Goal: Browse casually

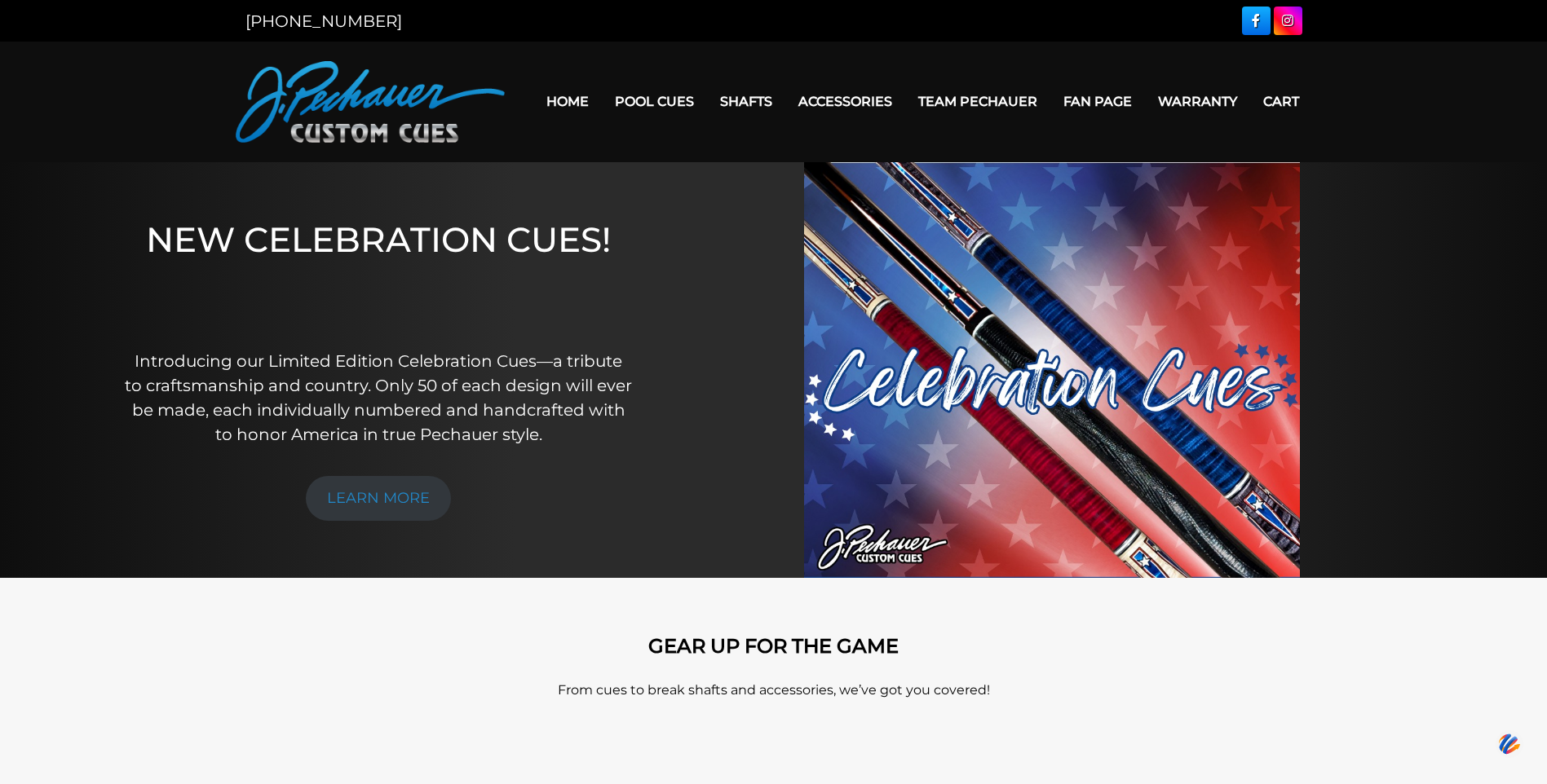
click at [570, 100] on link "Home" at bounding box center [567, 101] width 68 height 41
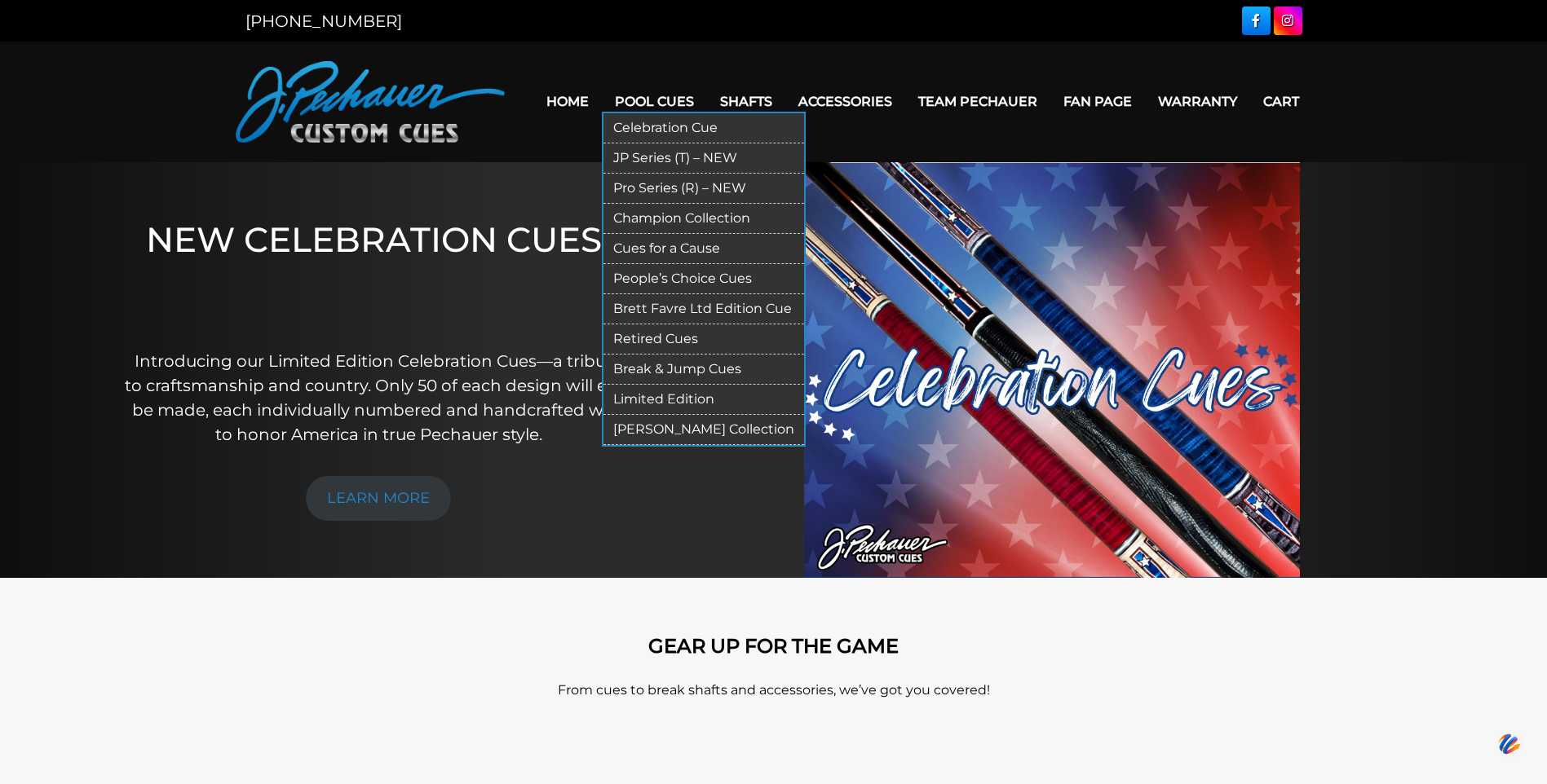
click at [661, 181] on link "Pro Series (R) – NEW" at bounding box center [704, 189] width 201 height 30
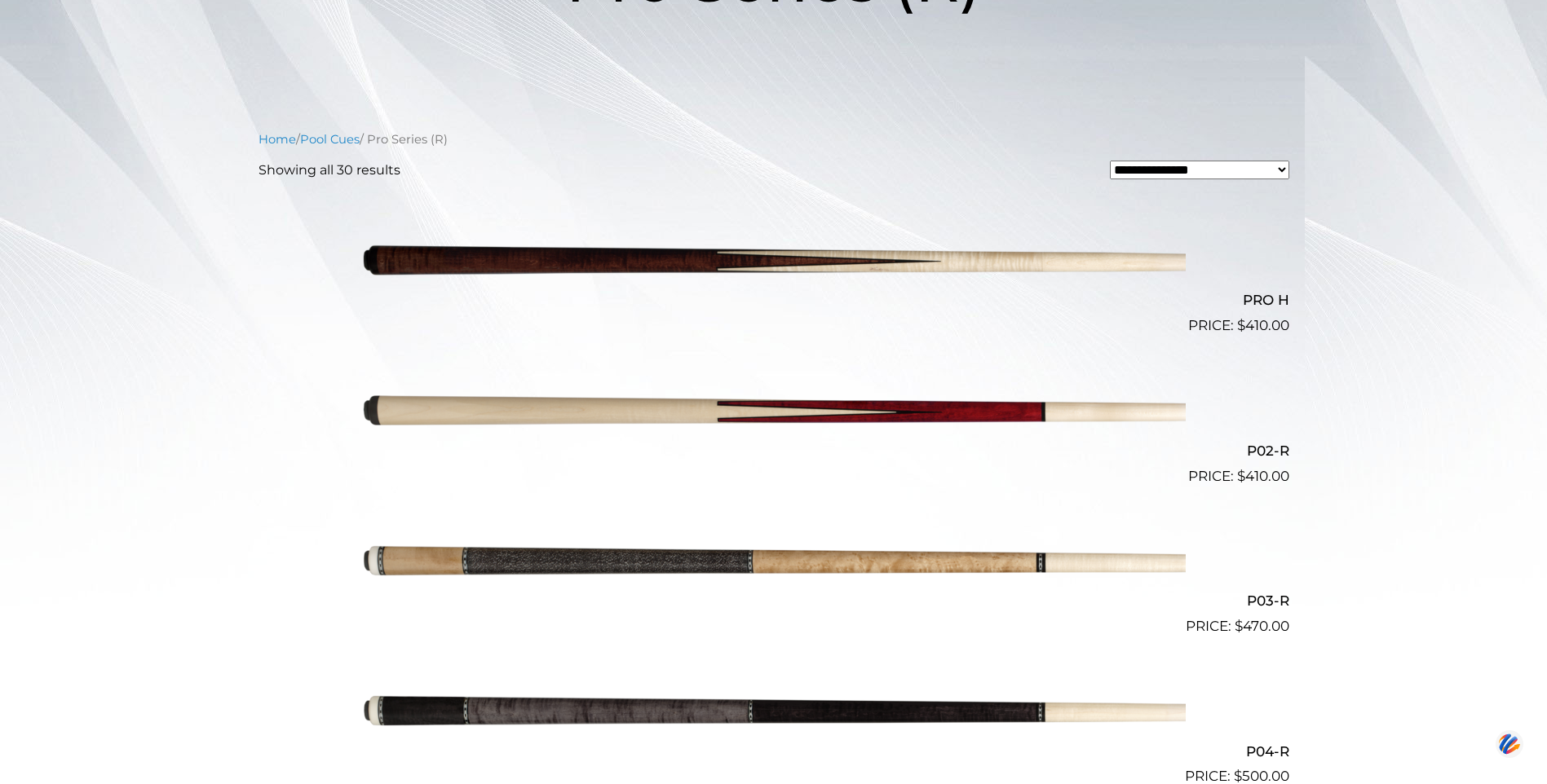
scroll to position [333, 0]
click at [627, 265] on img at bounding box center [774, 262] width 823 height 137
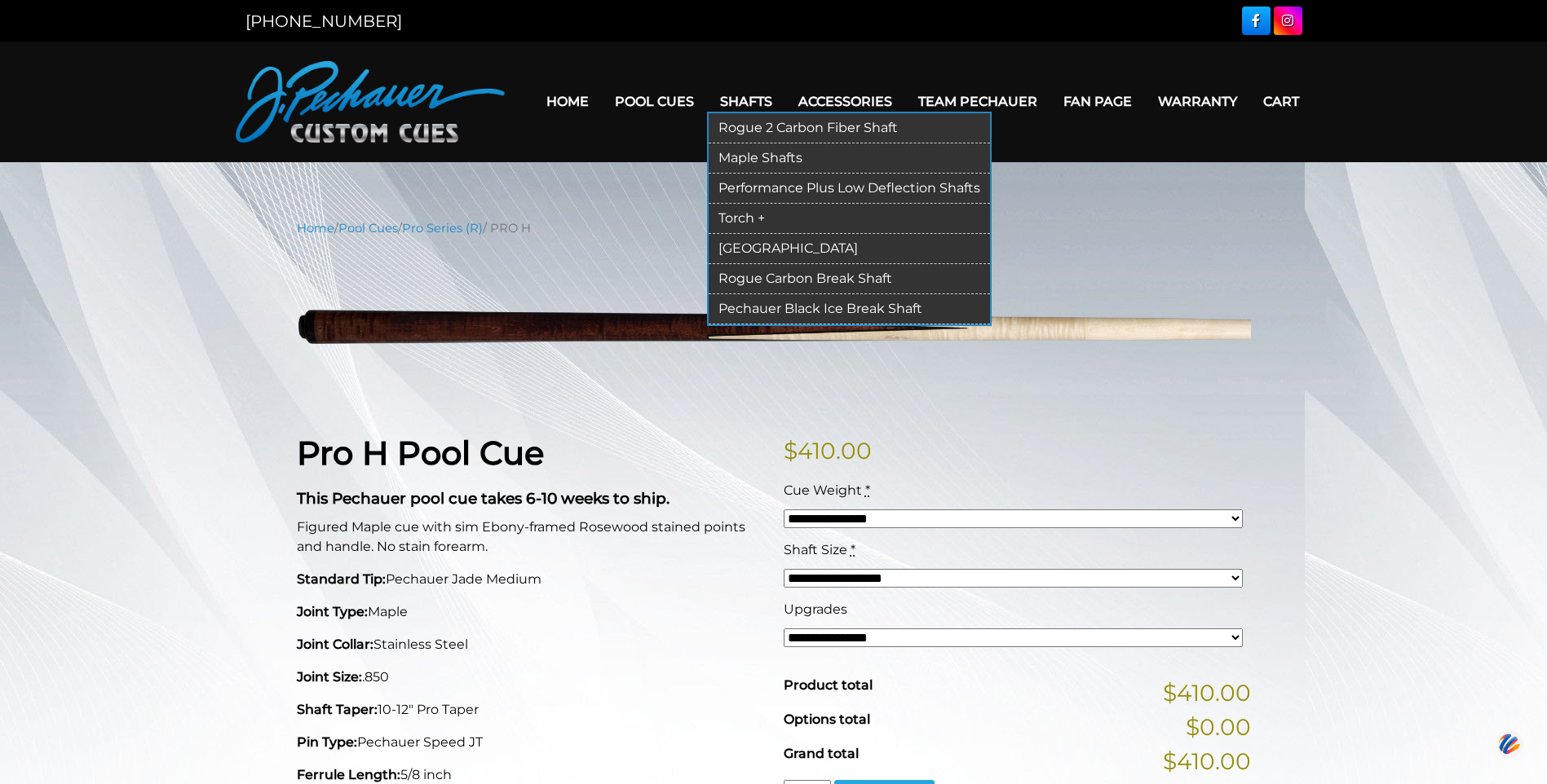
click at [755, 157] on link "Maple Shafts" at bounding box center [849, 159] width 281 height 30
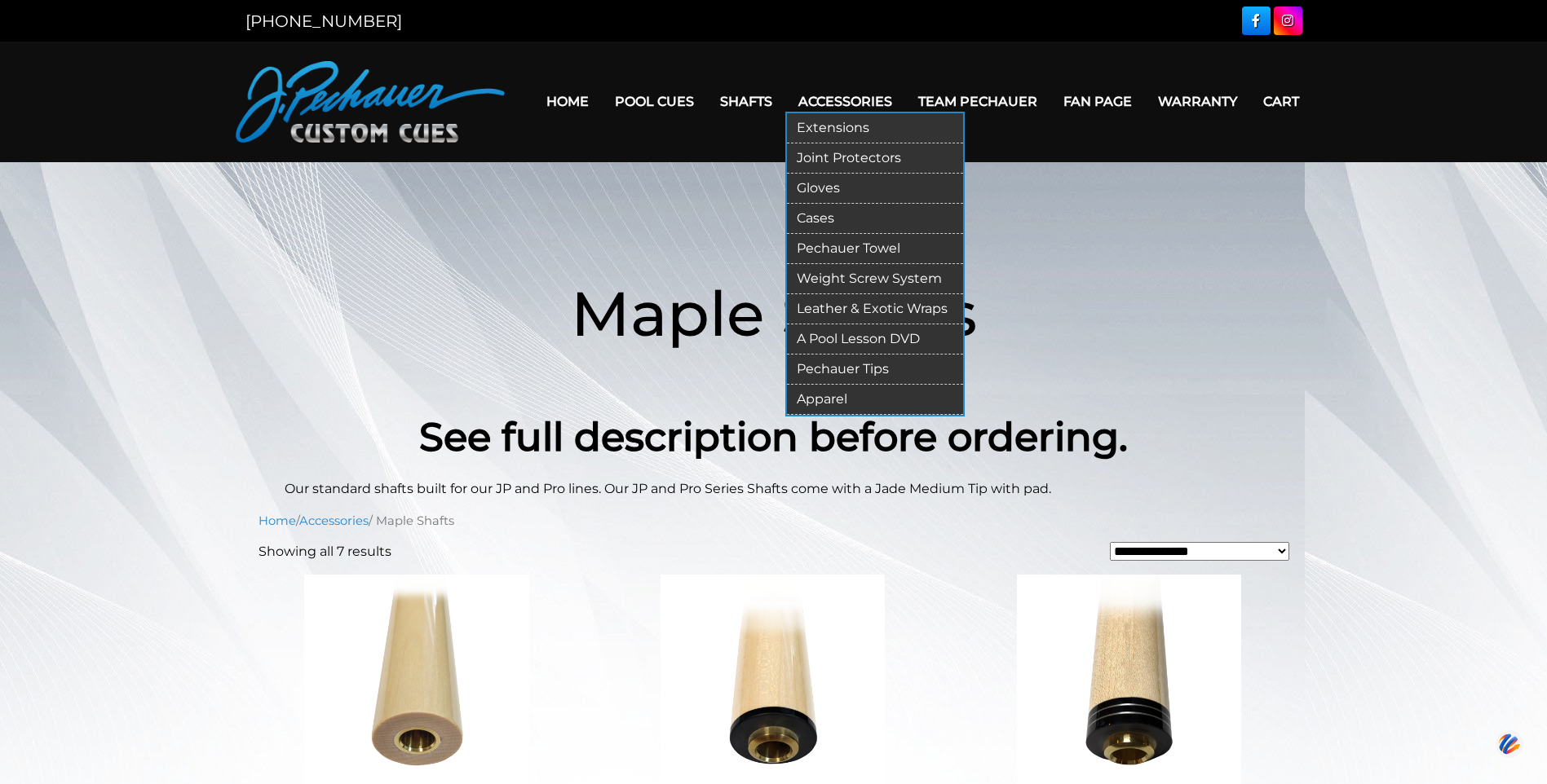
click at [861, 341] on link "A Pool Lesson DVD" at bounding box center [875, 339] width 176 height 30
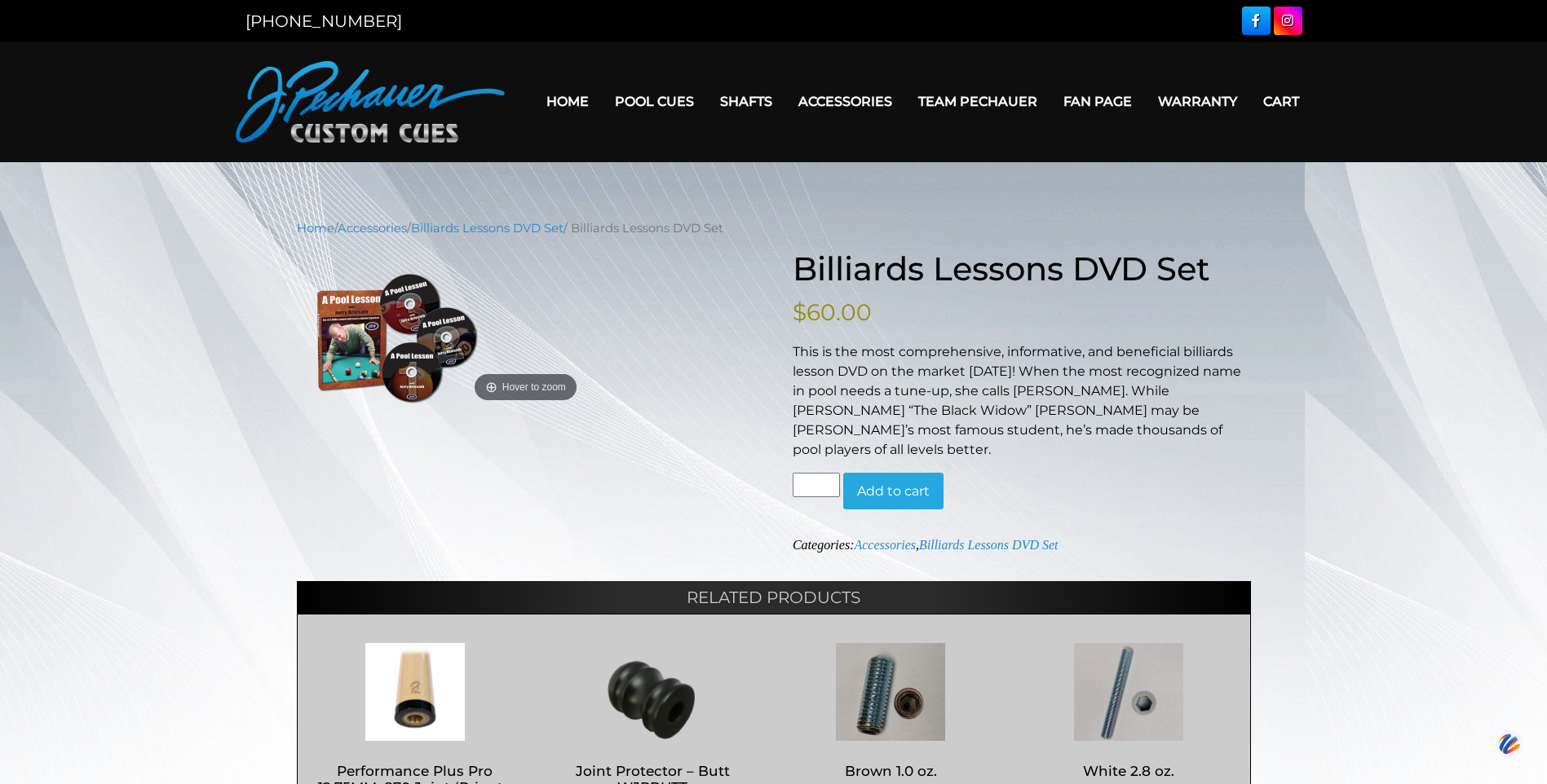
click at [576, 96] on link "Home" at bounding box center [567, 101] width 68 height 41
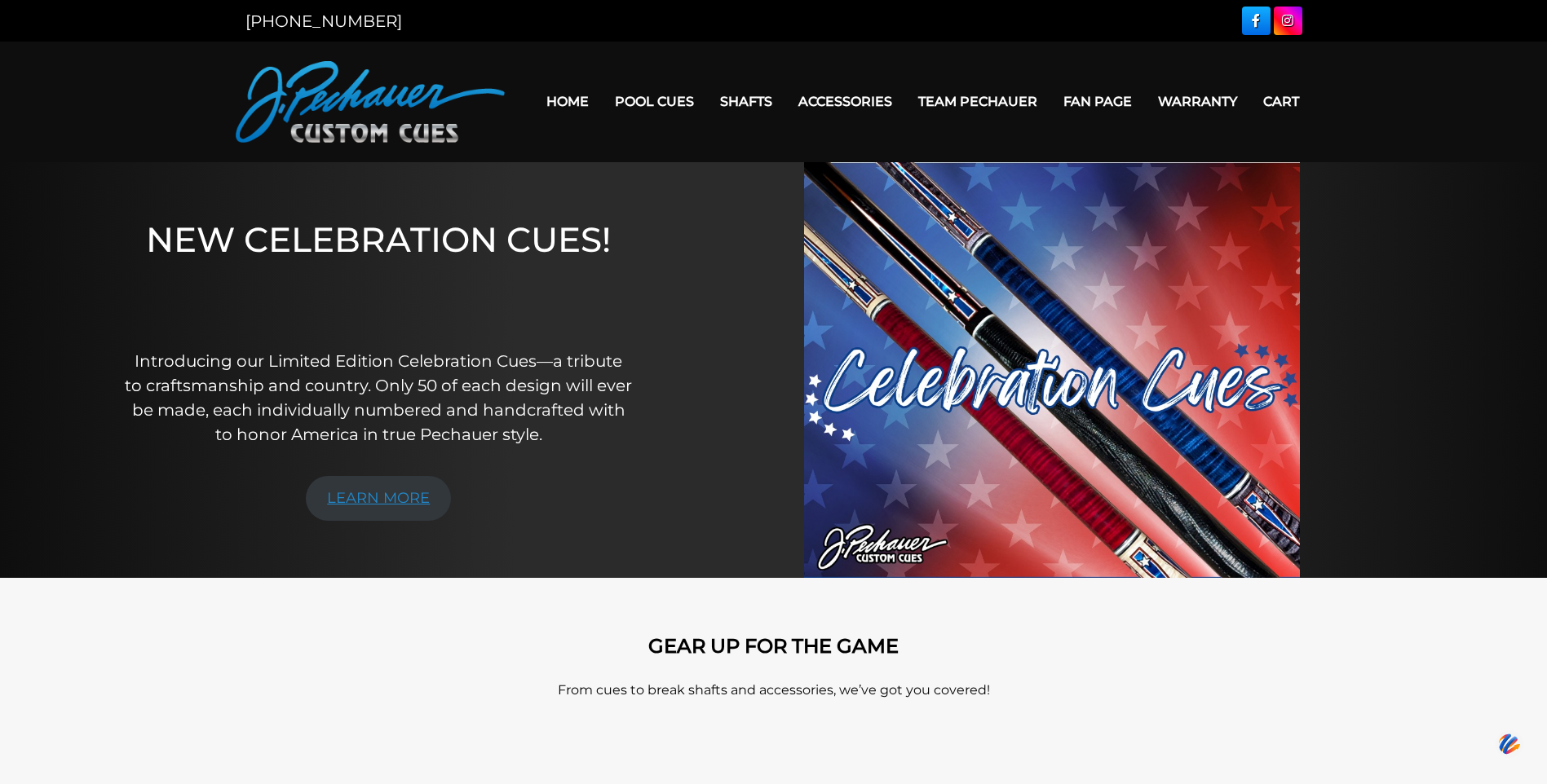
click at [420, 491] on link "LEARN MORE" at bounding box center [378, 498] width 145 height 45
